Goal: Task Accomplishment & Management: Manage account settings

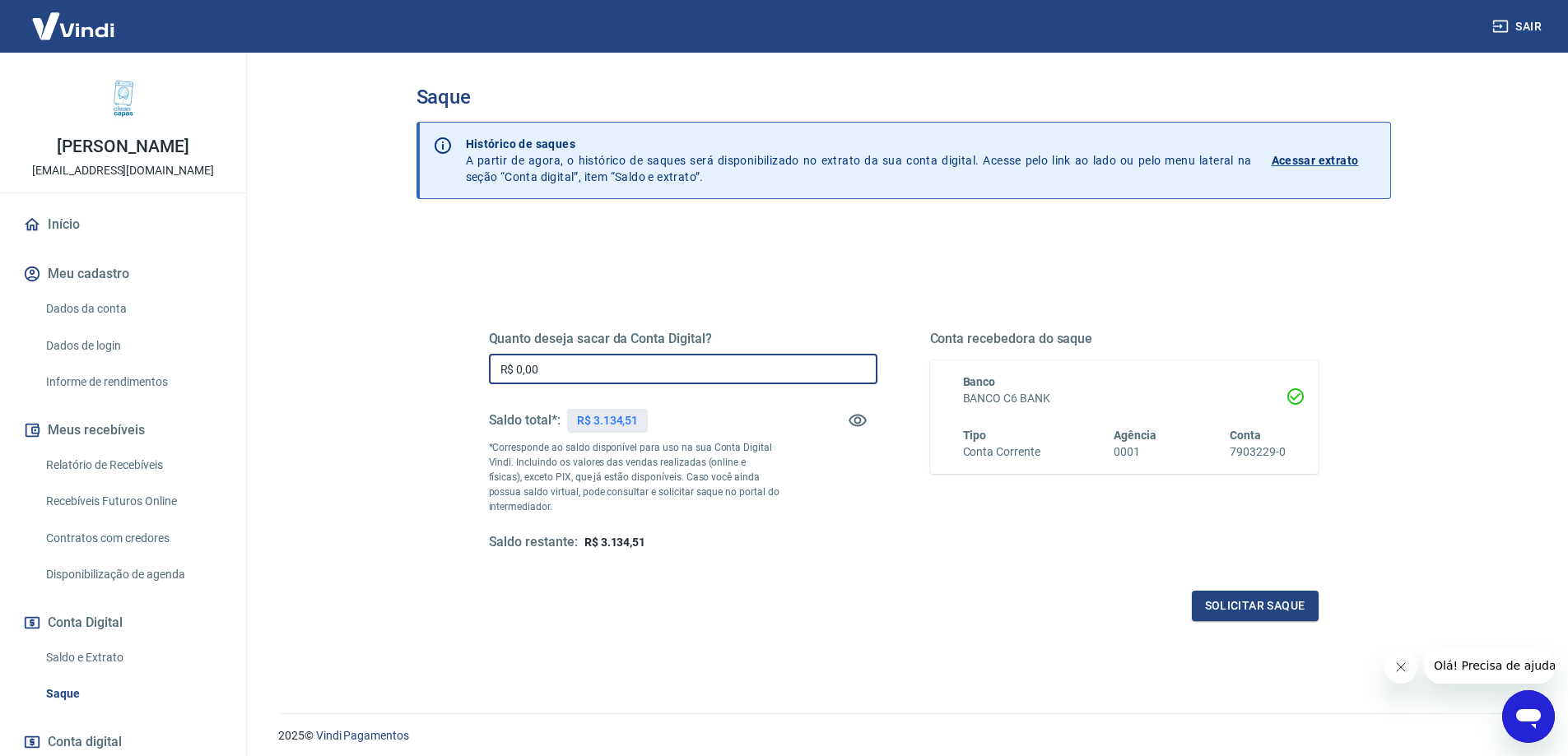
click at [552, 372] on input "R$ 0,00" at bounding box center [683, 369] width 388 height 30
type input "R$ 3.100,00"
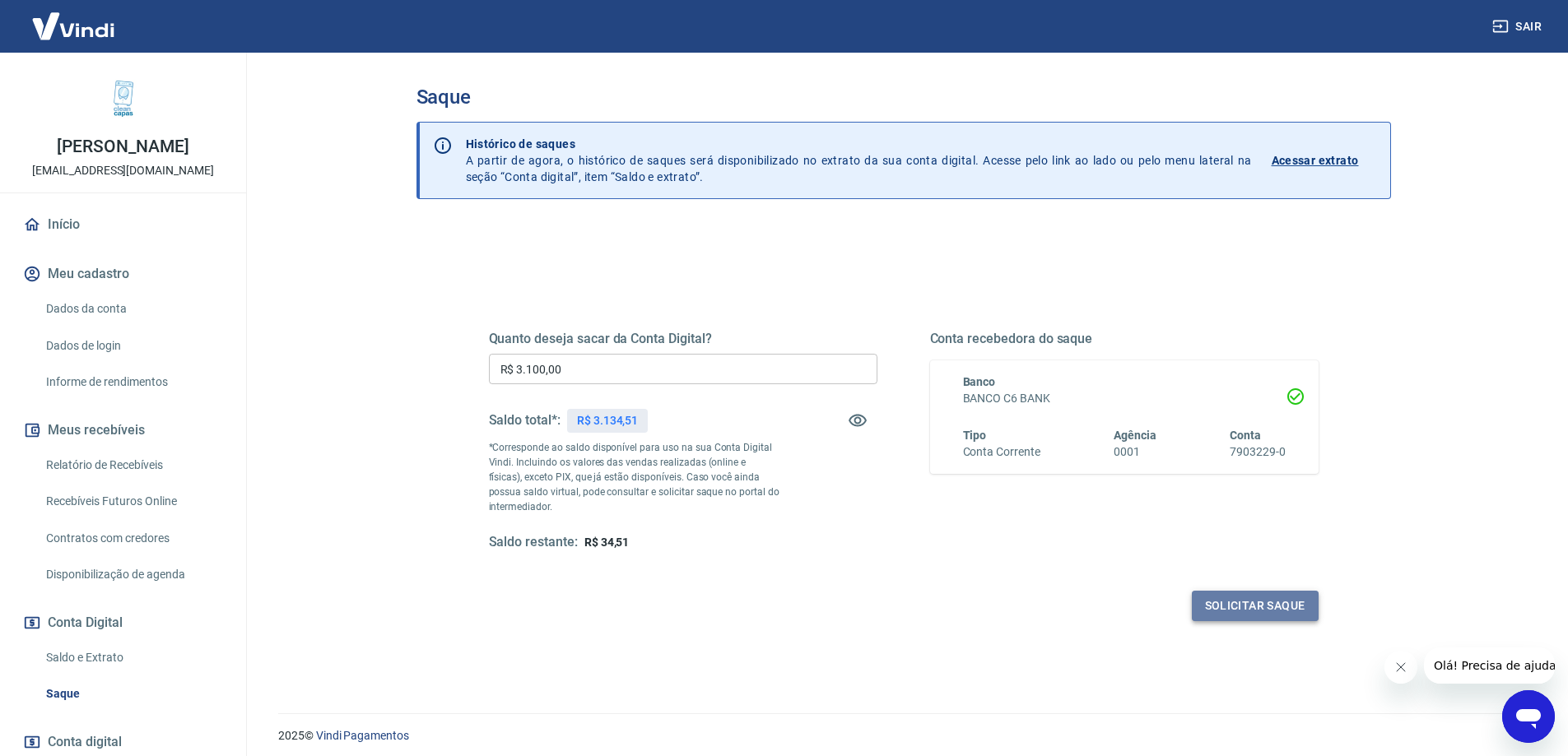
click at [1249, 605] on button "Solicitar saque" at bounding box center [1254, 606] width 127 height 30
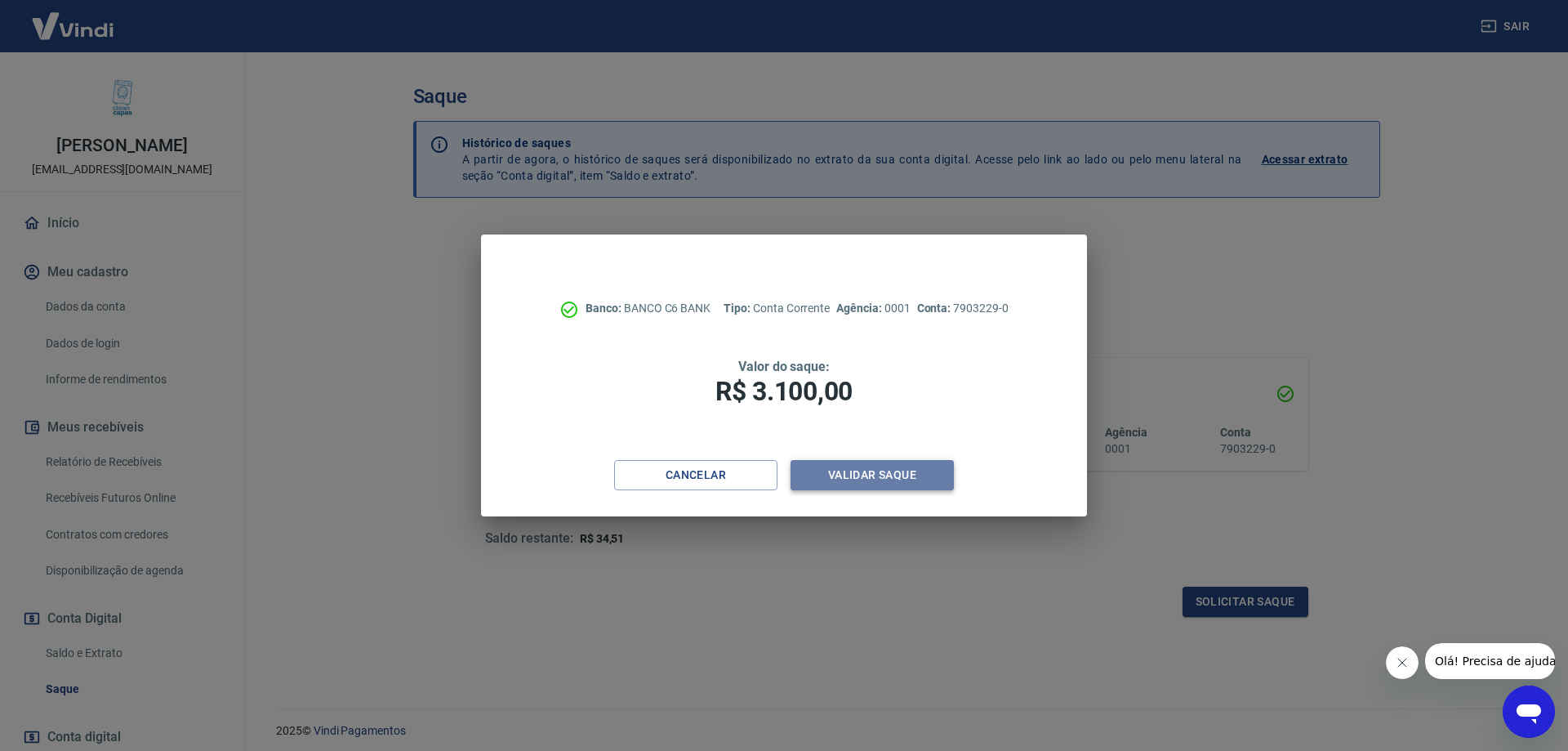
drag, startPoint x: 856, startPoint y: 469, endPoint x: 866, endPoint y: 469, distance: 10.0
click at [866, 469] on button "Validar saque" at bounding box center [872, 475] width 163 height 30
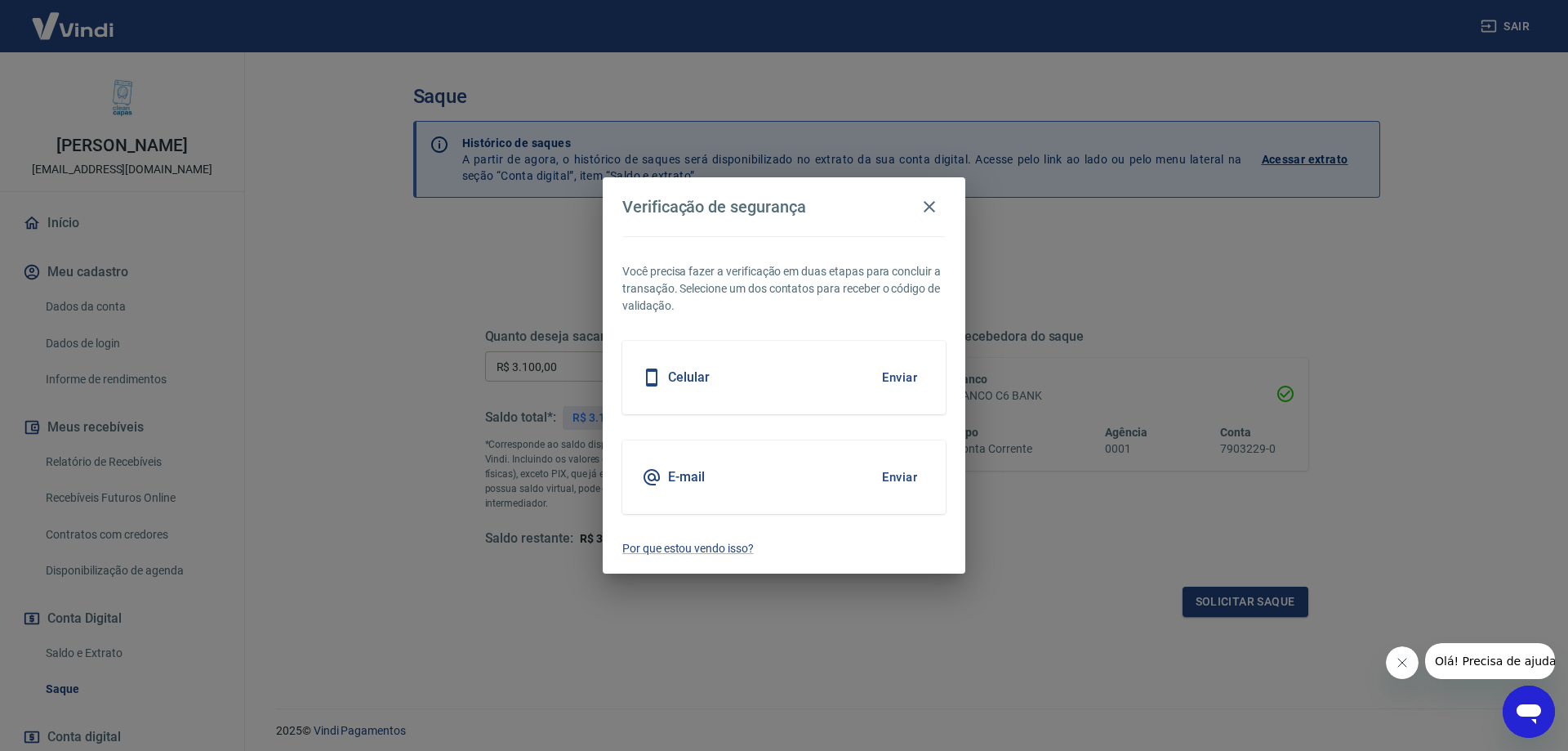
drag, startPoint x: 896, startPoint y: 470, endPoint x: 925, endPoint y: 482, distance: 31.4
click at [901, 470] on button "Enviar" at bounding box center [900, 477] width 53 height 34
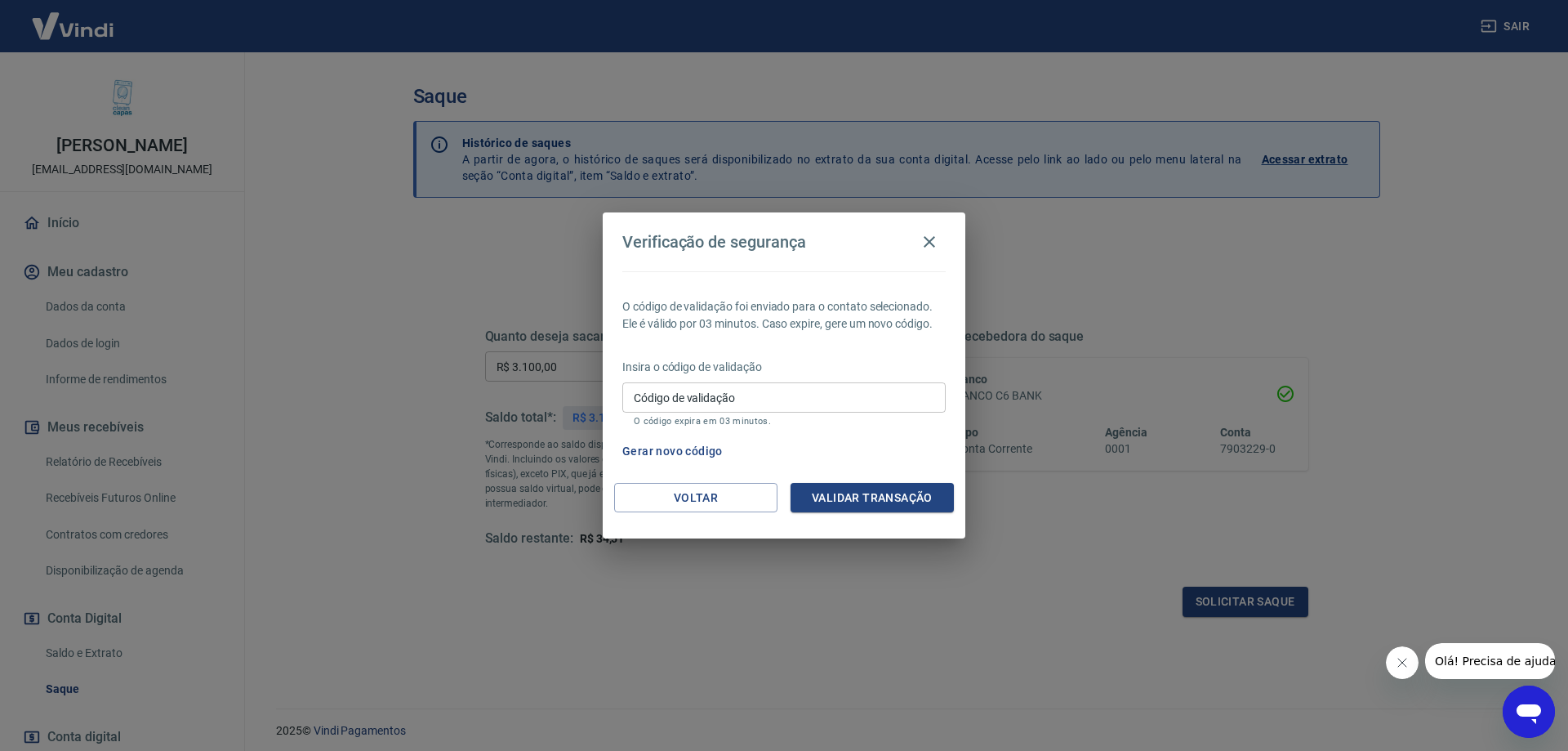
click at [689, 403] on input "Código de validação" at bounding box center [784, 397] width 324 height 30
type input "492415"
drag, startPoint x: 864, startPoint y: 490, endPoint x: 947, endPoint y: 531, distance: 92.6
click at [870, 489] on button "Validar transação" at bounding box center [872, 498] width 163 height 30
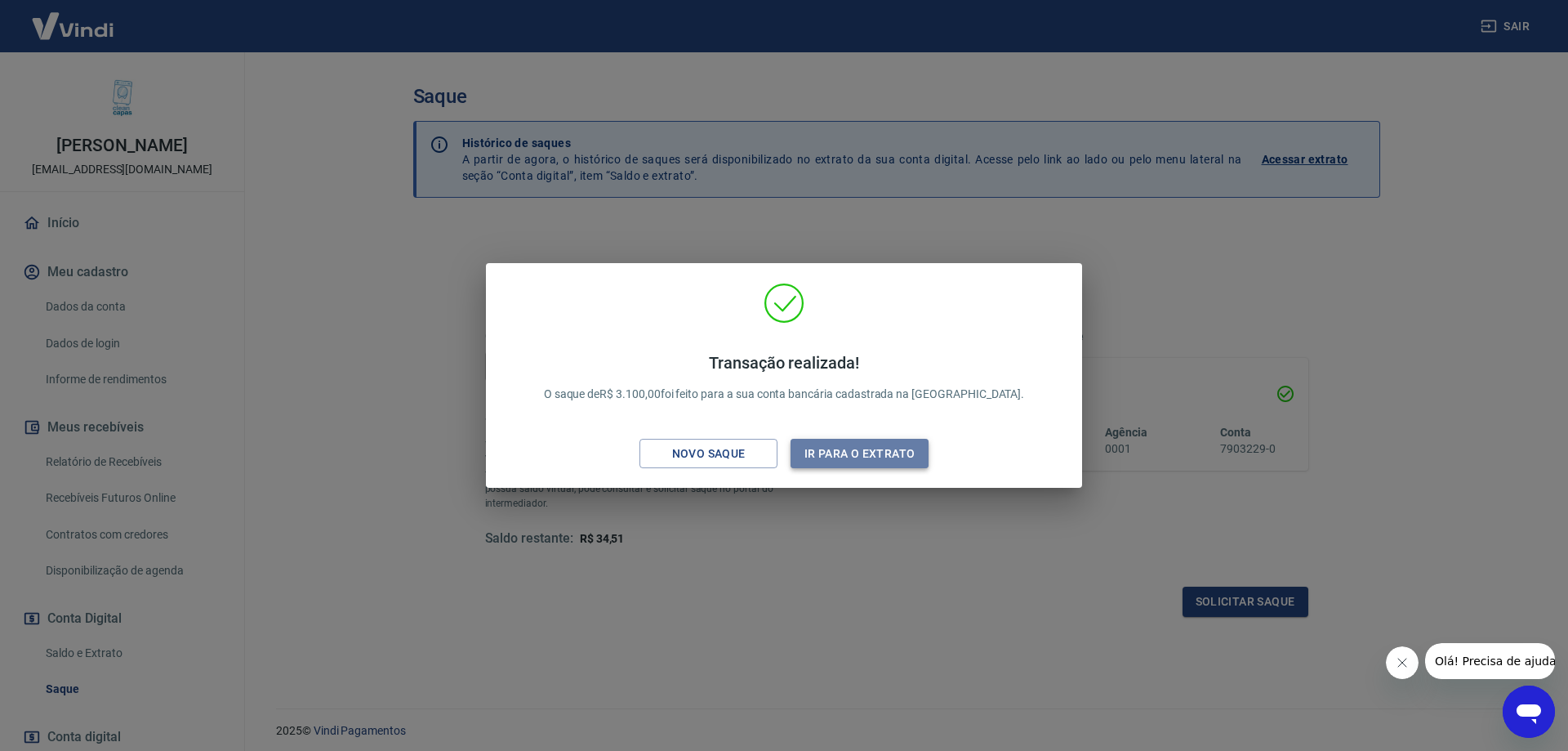
click at [861, 448] on button "Ir para o extrato" at bounding box center [860, 454] width 138 height 30
